Goal: Task Accomplishment & Management: Manage account settings

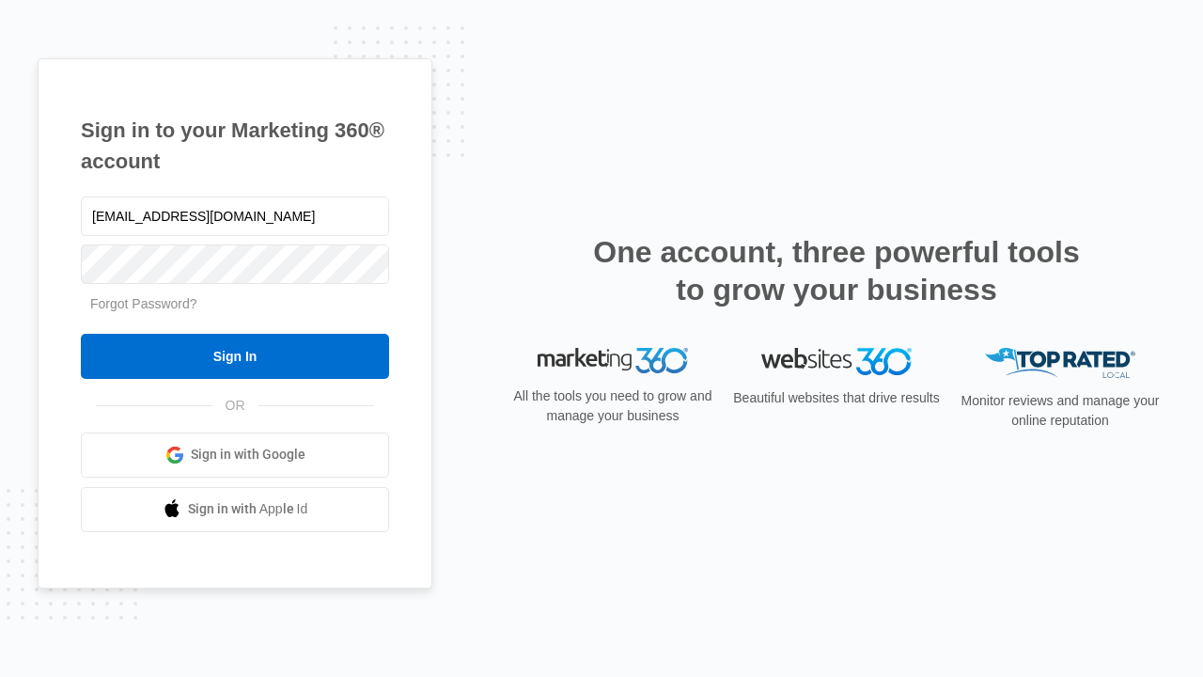
type input "dankie614@gmail.com"
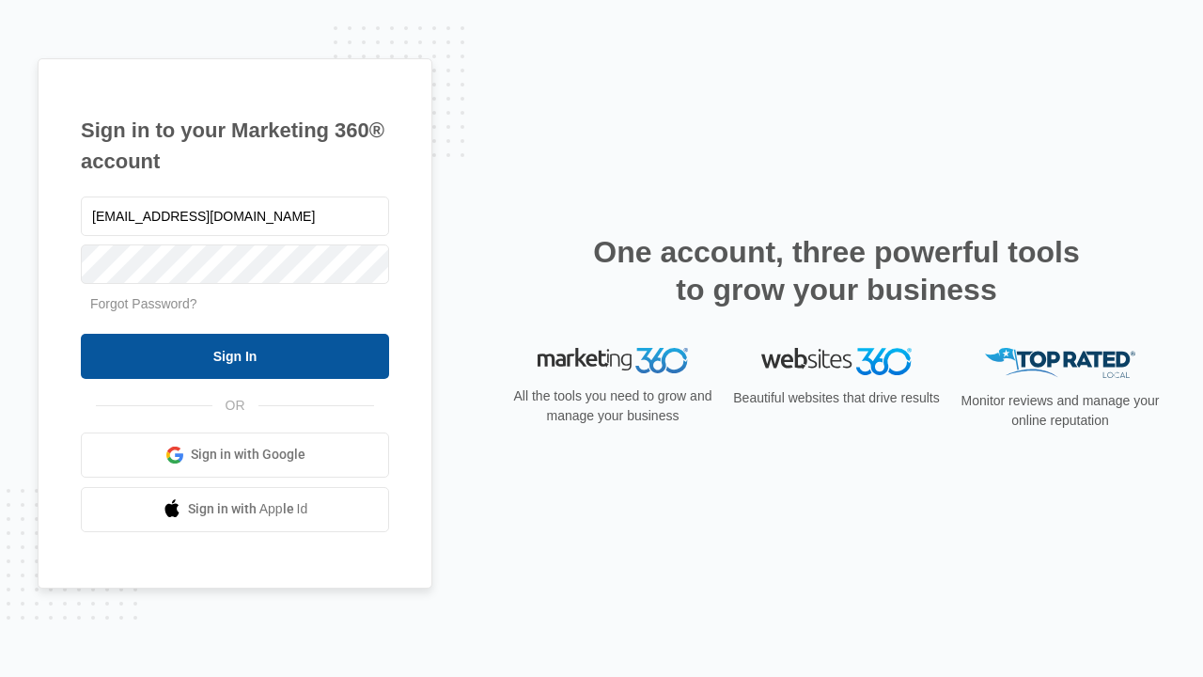
click at [235, 355] on input "Sign In" at bounding box center [235, 356] width 308 height 45
